Goal: Task Accomplishment & Management: Use online tool/utility

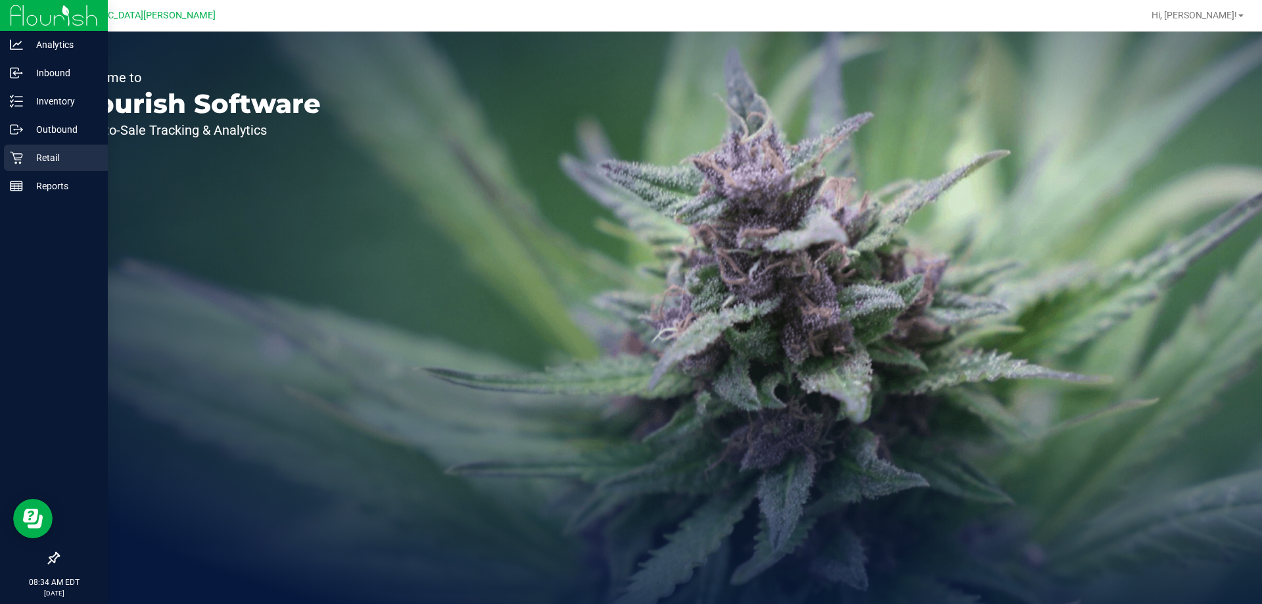
click at [26, 156] on p "Retail" at bounding box center [62, 158] width 79 height 16
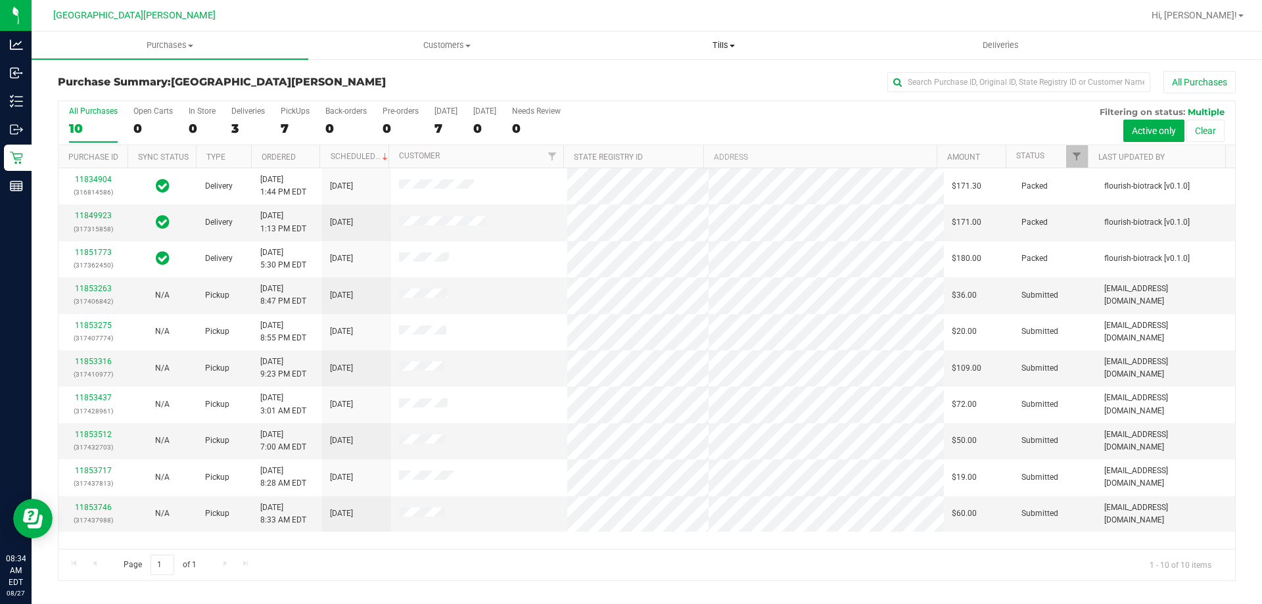
click at [717, 43] on span "Tills" at bounding box center [722, 45] width 275 height 12
click at [687, 82] on li "Manage tills" at bounding box center [723, 80] width 277 height 16
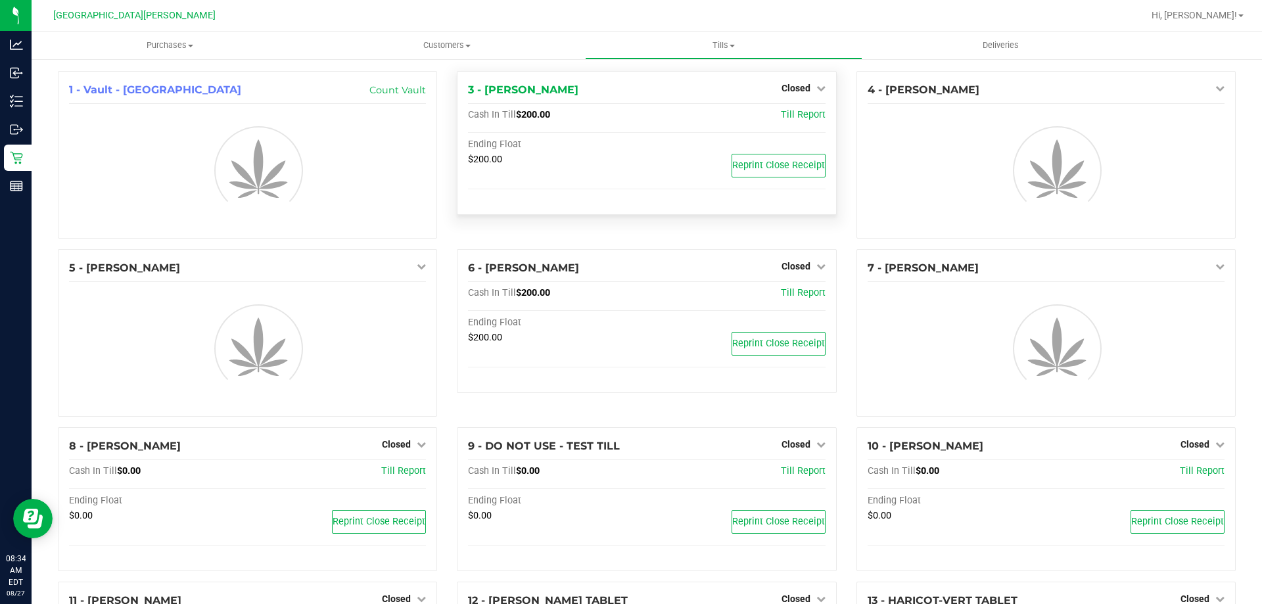
click at [796, 90] on span "Closed" at bounding box center [795, 88] width 29 height 11
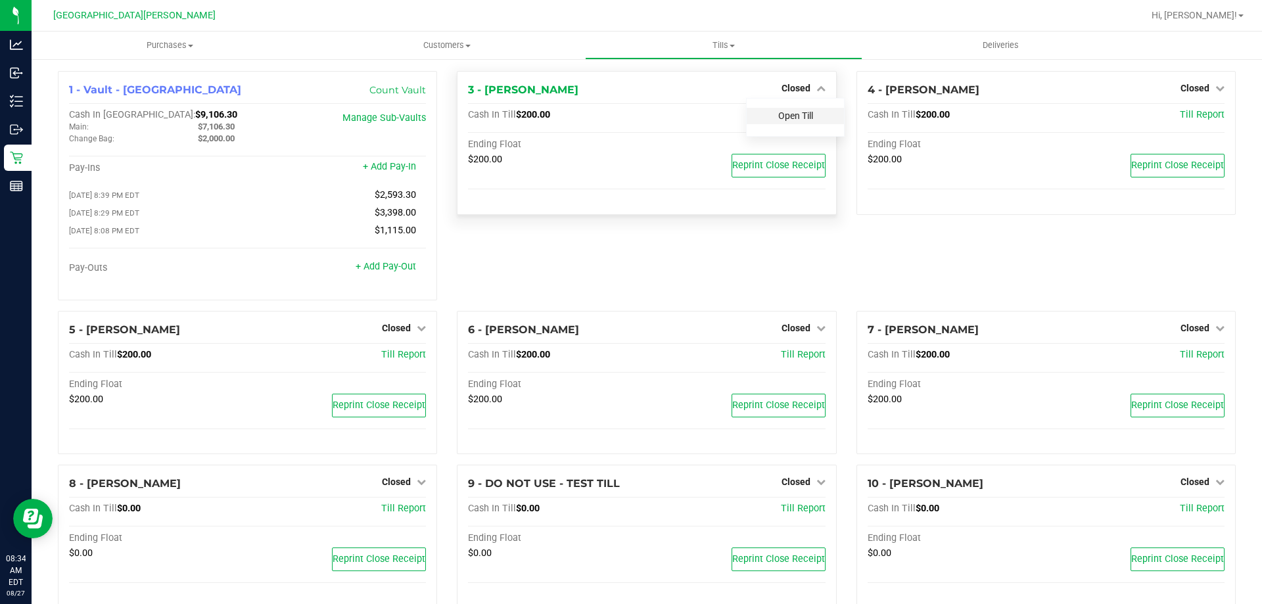
click at [783, 116] on link "Open Till" at bounding box center [795, 115] width 35 height 11
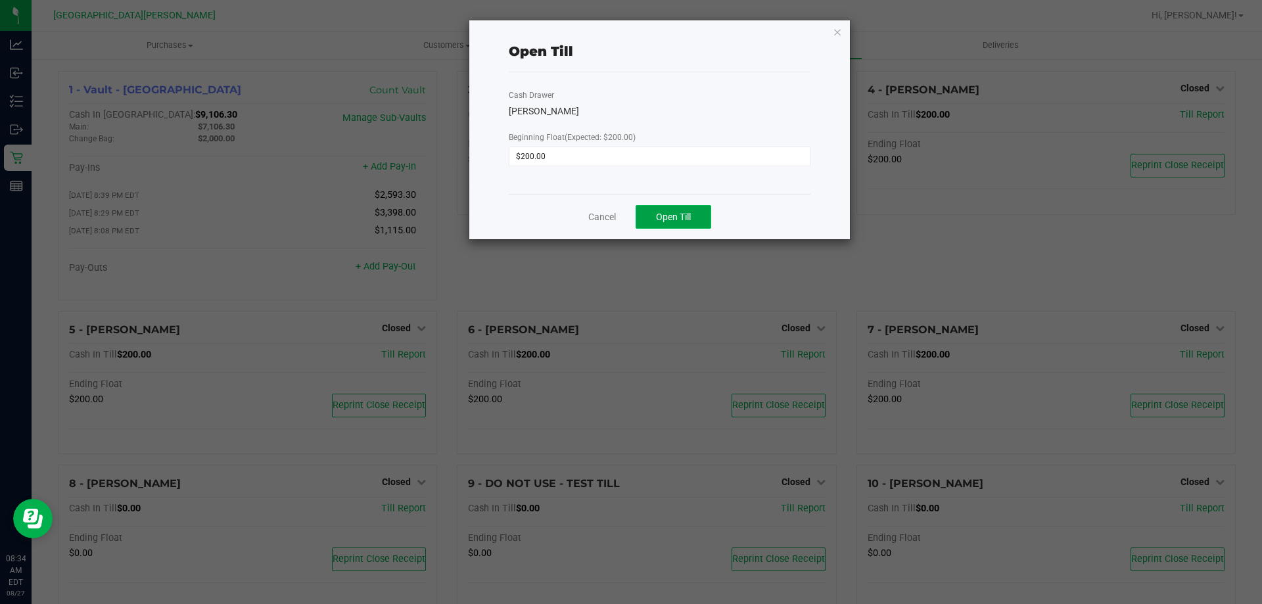
click at [675, 214] on span "Open Till" at bounding box center [673, 217] width 35 height 11
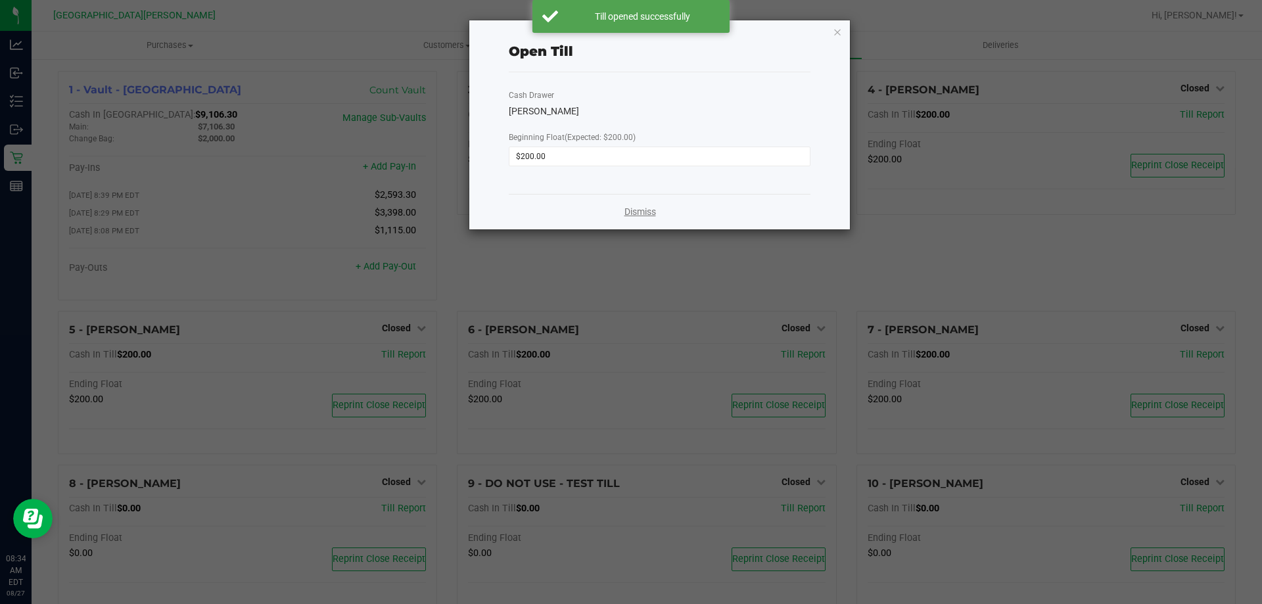
click at [635, 217] on link "Dismiss" at bounding box center [640, 212] width 32 height 14
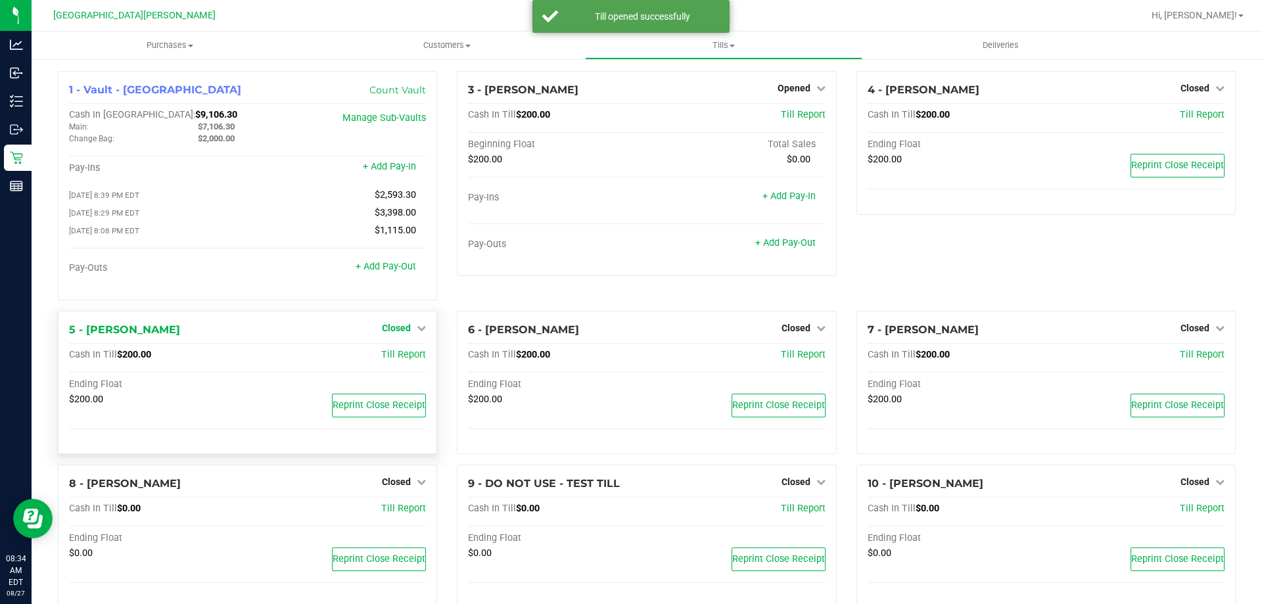
click at [390, 333] on span "Closed" at bounding box center [396, 328] width 29 height 11
click at [396, 353] on link "Open Till" at bounding box center [395, 355] width 35 height 11
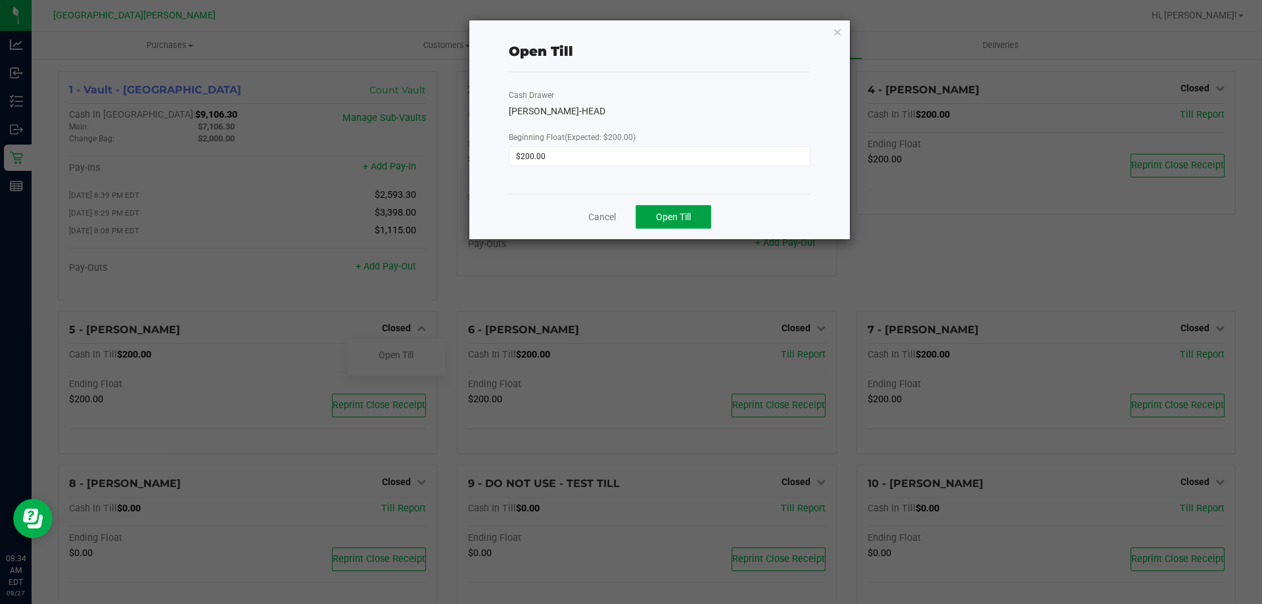
click at [662, 215] on span "Open Till" at bounding box center [673, 217] width 35 height 11
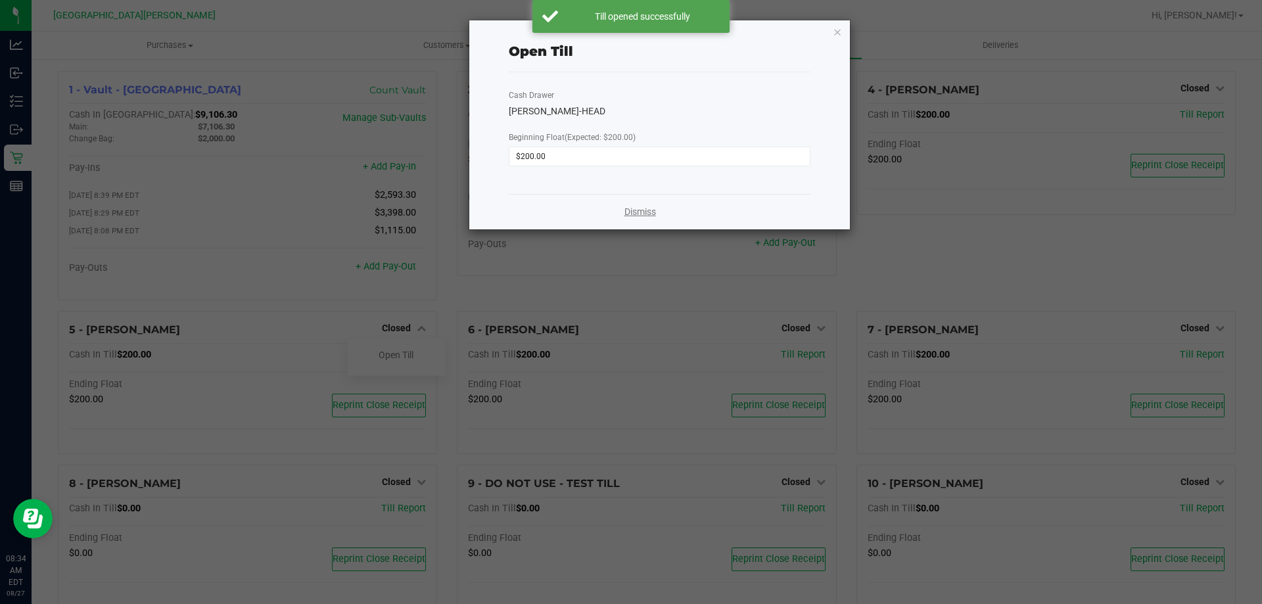
click at [640, 216] on link "Dismiss" at bounding box center [640, 212] width 32 height 14
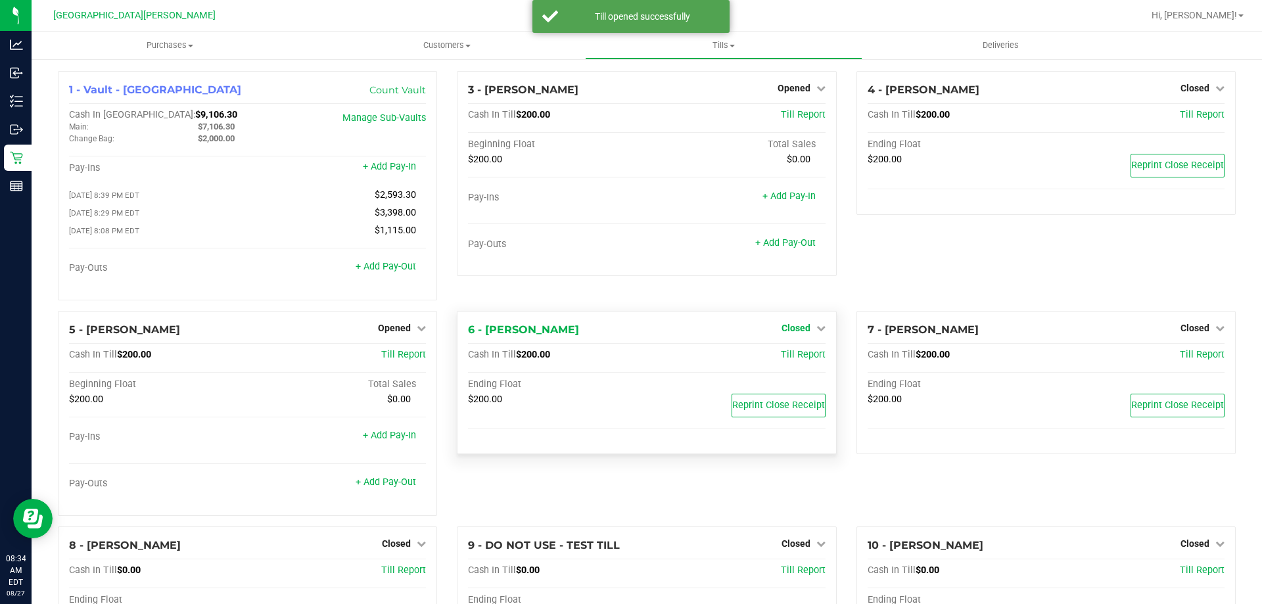
click at [788, 329] on span "Closed" at bounding box center [795, 328] width 29 height 11
click at [783, 353] on link "Open Till" at bounding box center [795, 355] width 35 height 11
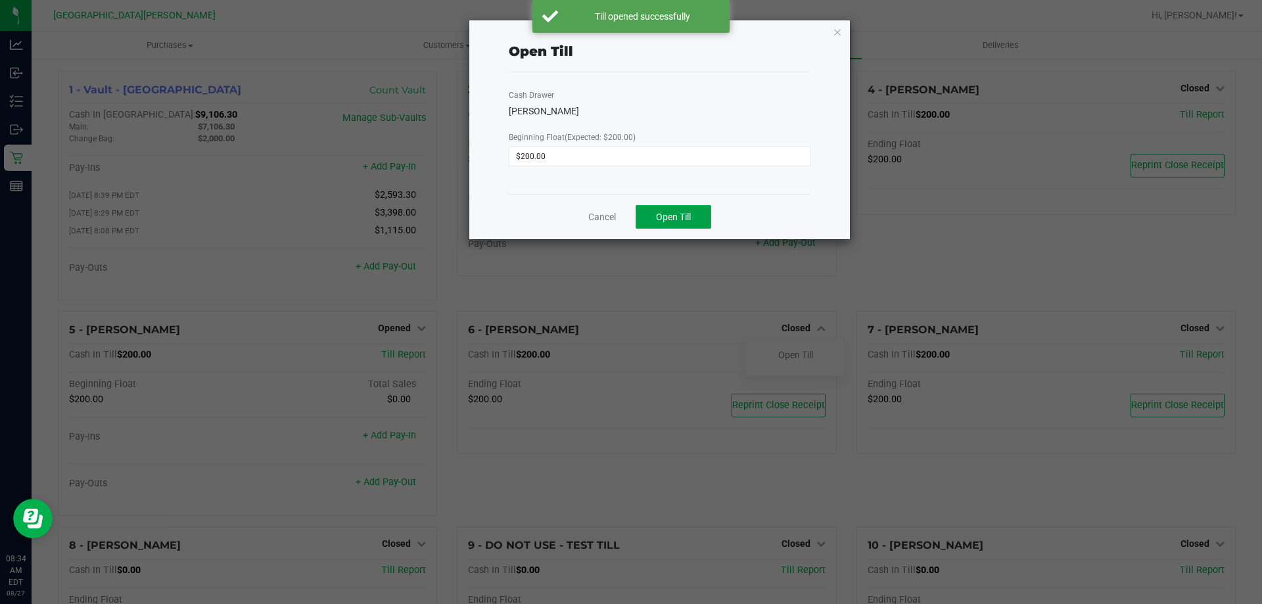
click at [668, 227] on button "Open Till" at bounding box center [673, 217] width 76 height 24
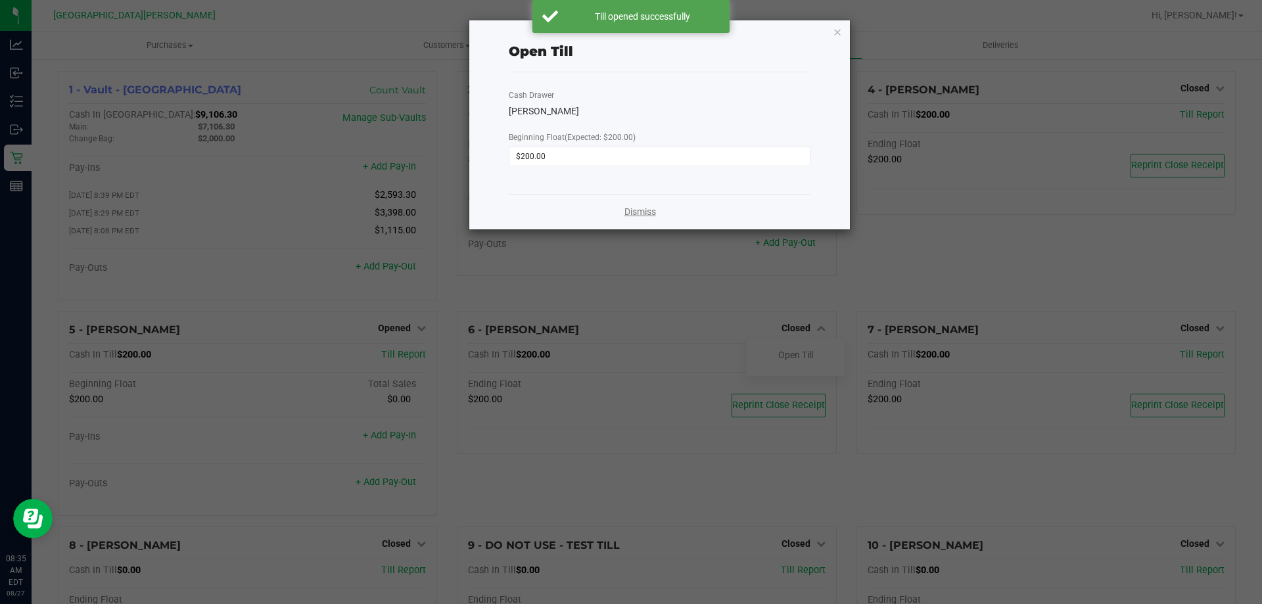
click at [630, 210] on link "Dismiss" at bounding box center [640, 212] width 32 height 14
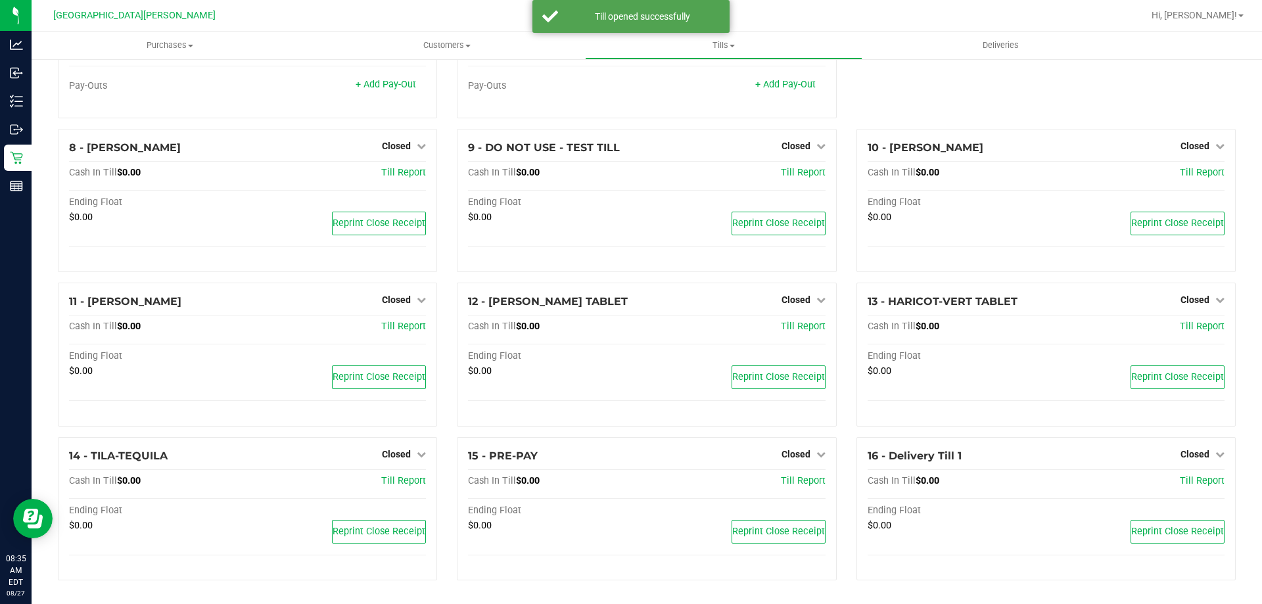
scroll to position [401, 0]
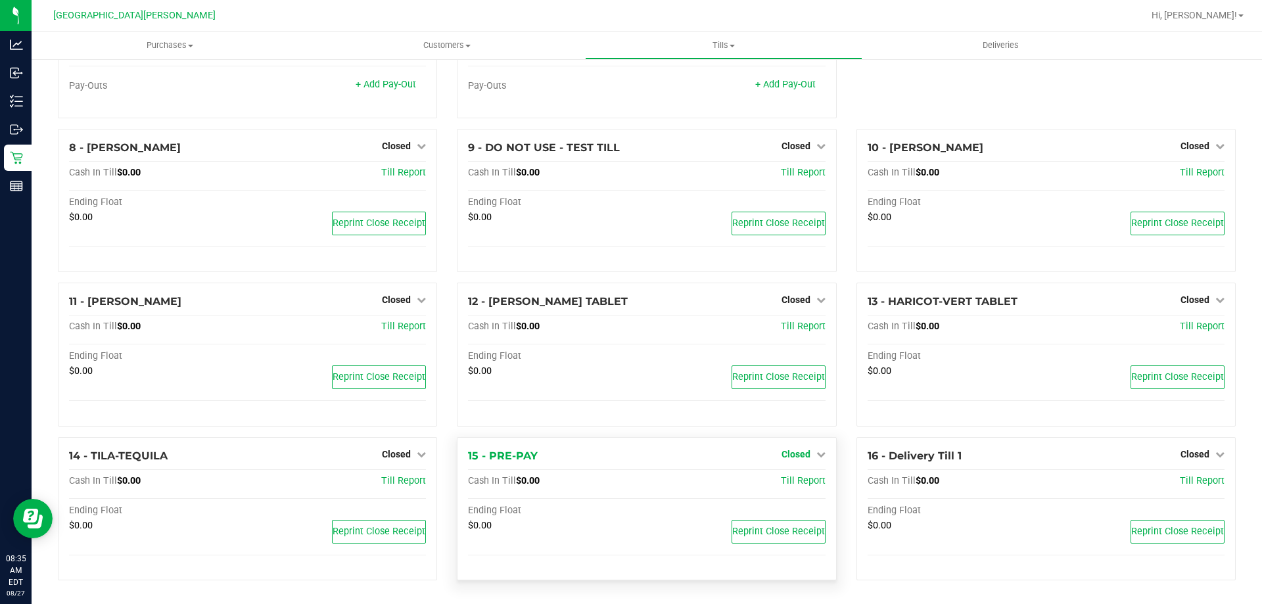
click at [781, 456] on span "Closed" at bounding box center [795, 454] width 29 height 11
click at [778, 477] on link "Open Till" at bounding box center [795, 481] width 35 height 11
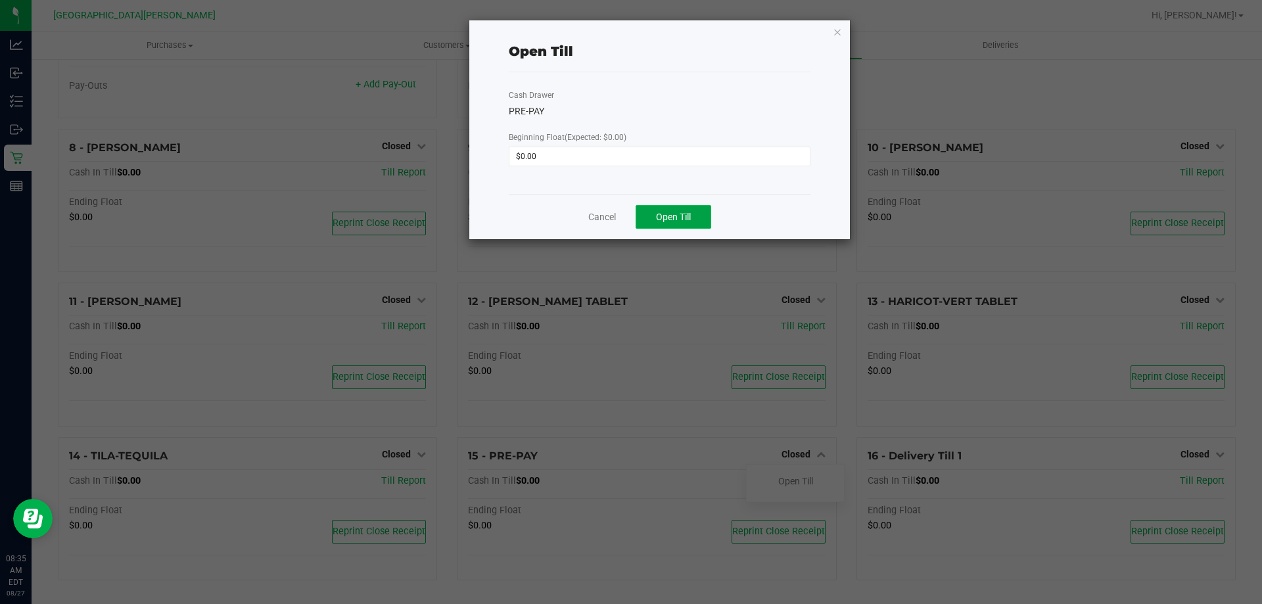
click at [685, 218] on span "Open Till" at bounding box center [673, 217] width 35 height 11
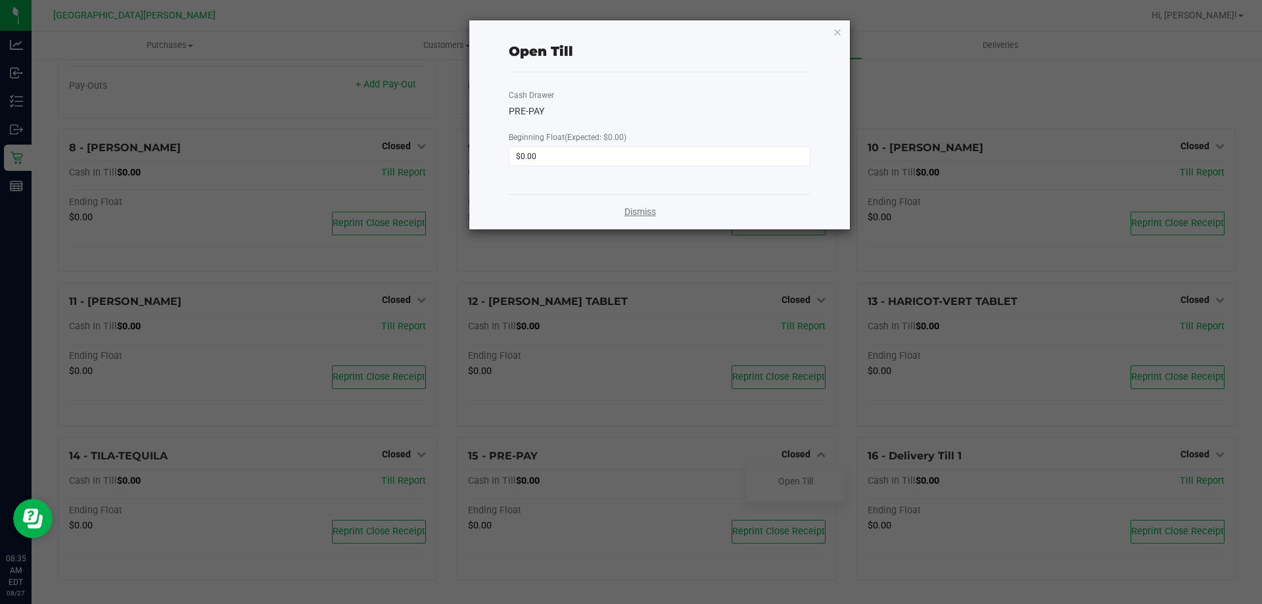
click at [651, 210] on link "Dismiss" at bounding box center [640, 212] width 32 height 14
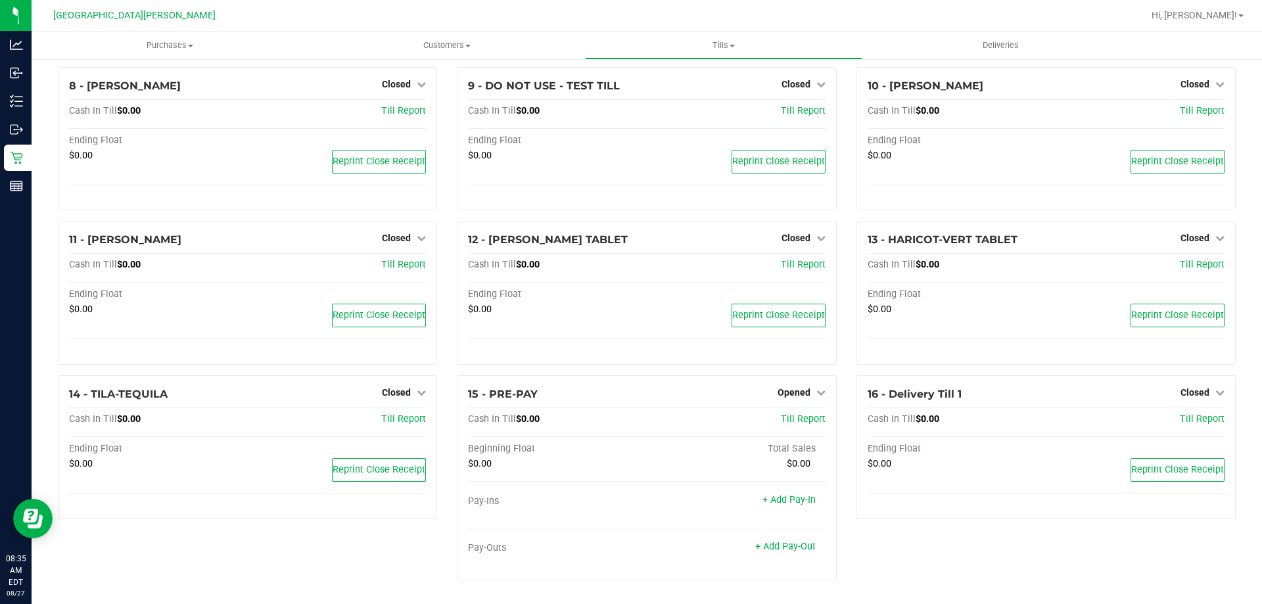
scroll to position [463, 0]
click at [727, 46] on span "Tills" at bounding box center [722, 45] width 275 height 12
click at [871, 8] on div at bounding box center [688, 16] width 907 height 26
